Goal: Information Seeking & Learning: Learn about a topic

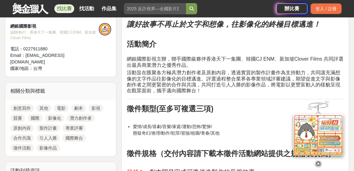
scroll to position [230, 0]
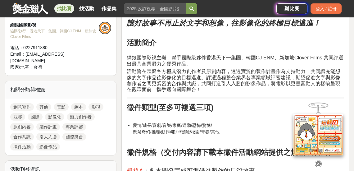
click at [318, 159] on icon at bounding box center [318, 158] width 7 height 7
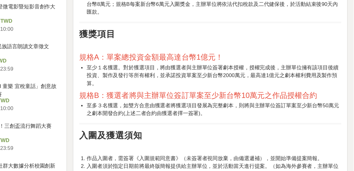
scroll to position [599, 0]
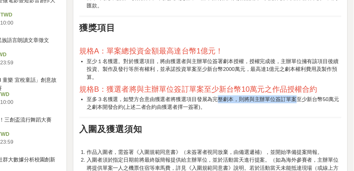
drag, startPoint x: 241, startPoint y: 111, endPoint x: 304, endPoint y: 110, distance: 63.0
click at [304, 110] on li "至多３名獲選，如雙方合意由獲選者將獲選項目發展為完整劇本，則將與主辦單位簽訂單案至少新台幣50萬元之劇本開發合約(上述二者合約由獲選者擇一簽署)。" at bounding box center [238, 114] width 211 height 13
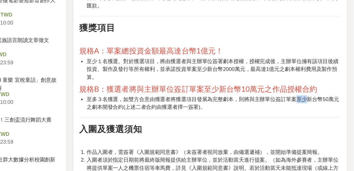
click at [304, 110] on li "至多３名獲選，如雙方合意由獲選者將獲選項目發展為完整劇本，則將與主辦單位簽訂單案至少新台幣50萬元之劇本開發合約(上述二者合約由獲選者擇一簽署)。" at bounding box center [238, 114] width 211 height 13
click at [271, 113] on li "至多３名獲選，如雙方合意由獲選者將獲選項目發展為完整劇本，則將與主辦單位簽訂單案至少新台幣50萬元之劇本開發合約(上述二者合約由獲選者擇一簽署)。" at bounding box center [238, 114] width 211 height 13
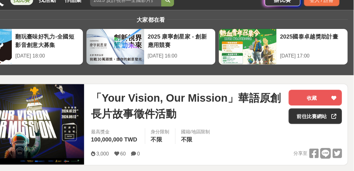
scroll to position [6, 0]
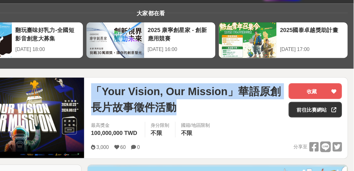
drag, startPoint x: 210, startPoint y: 115, endPoint x: 127, endPoint y: 102, distance: 84.1
click at [127, 102] on span "「Your Vision, Our Mission」華語原創長片故事徵件活動" at bounding box center [208, 108] width 167 height 28
copy span "「Your Vision, Our Mission」華語原創長片故事徵件活動"
